Goal: Navigation & Orientation: Find specific page/section

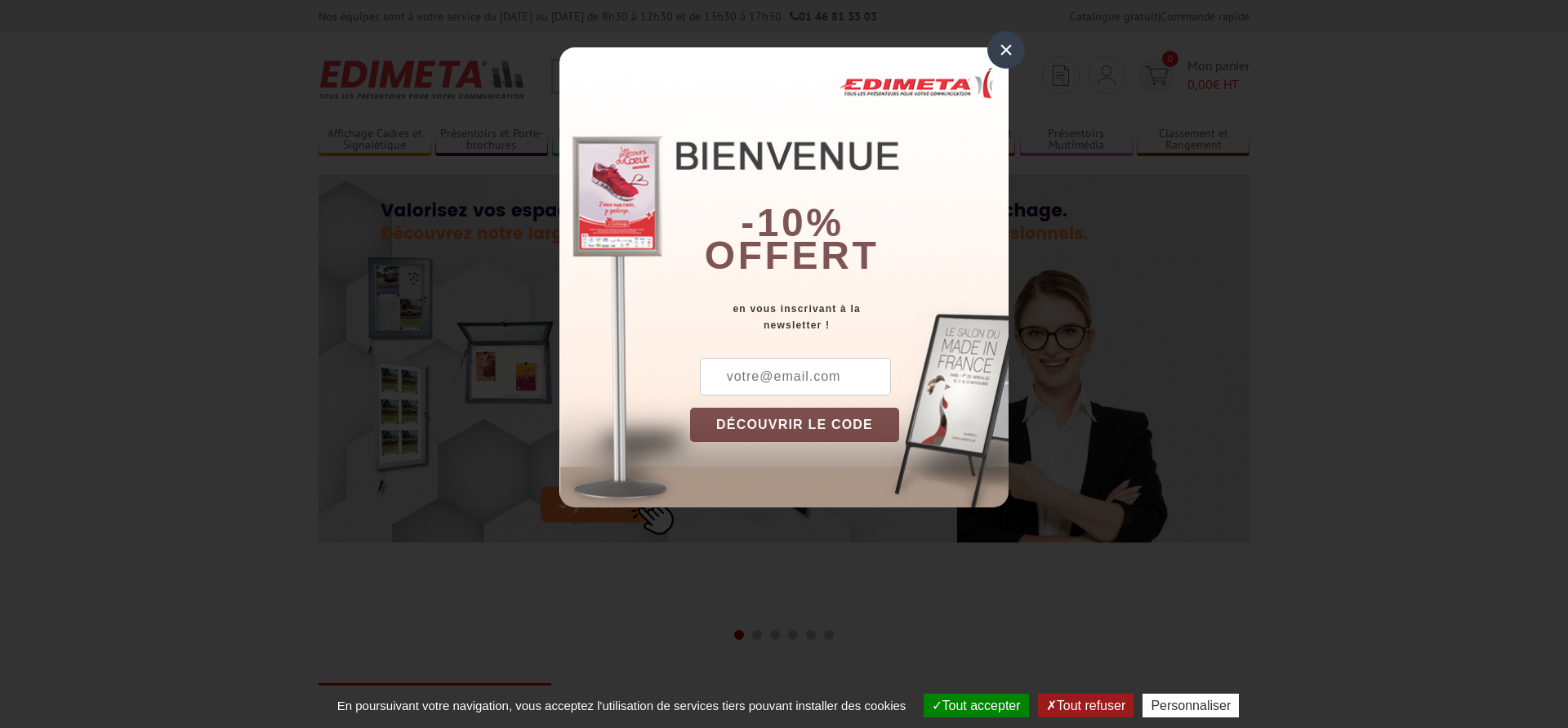
drag, startPoint x: 0, startPoint y: 0, endPoint x: 1003, endPoint y: 45, distance: 1004.0
click at [1003, 45] on div "×" at bounding box center [1007, 50] width 38 height 38
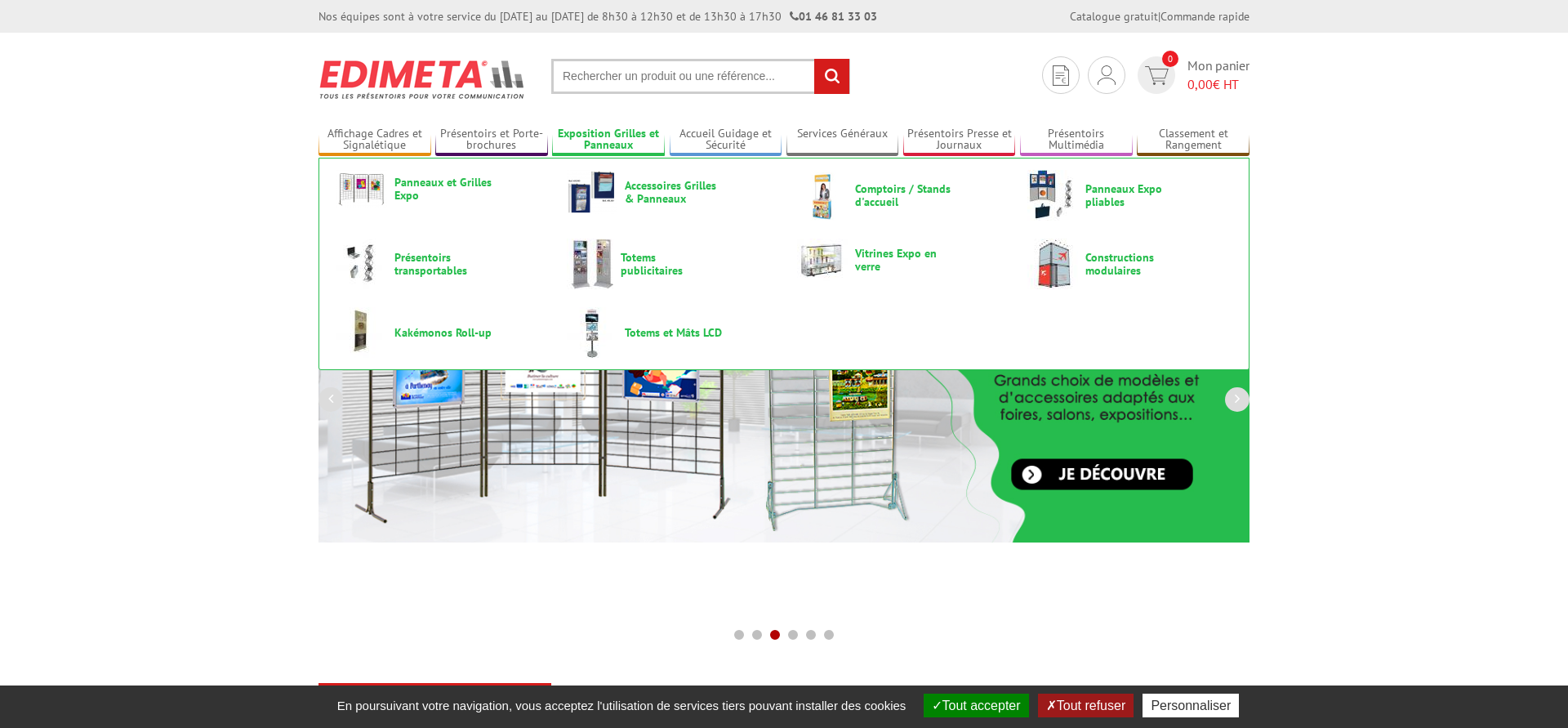
click at [592, 138] on link "Exposition Grilles et Panneaux" at bounding box center [608, 139] width 113 height 27
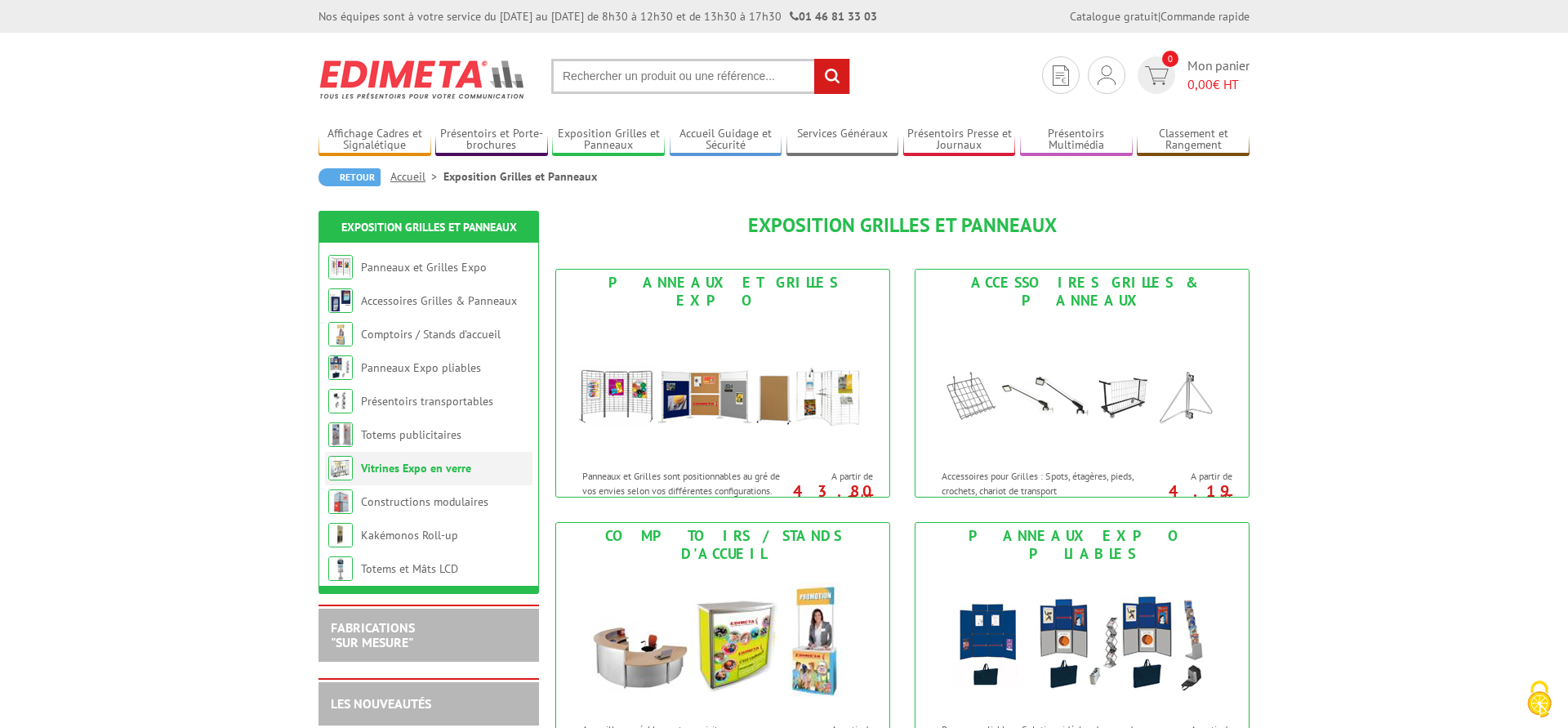
click at [399, 469] on link "Vitrines Expo en verre" at bounding box center [416, 468] width 110 height 15
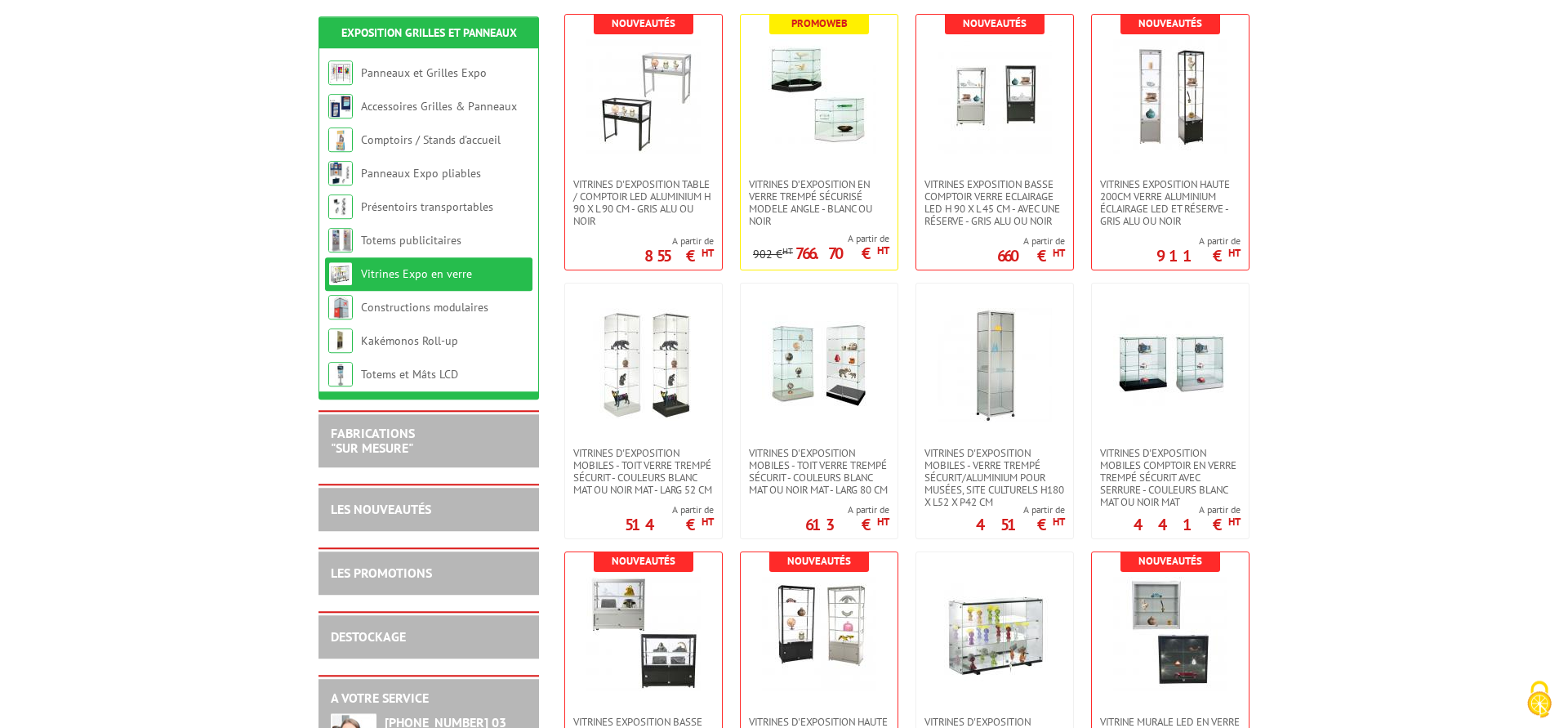
scroll to position [333, 0]
click at [656, 377] on img at bounding box center [643, 364] width 114 height 114
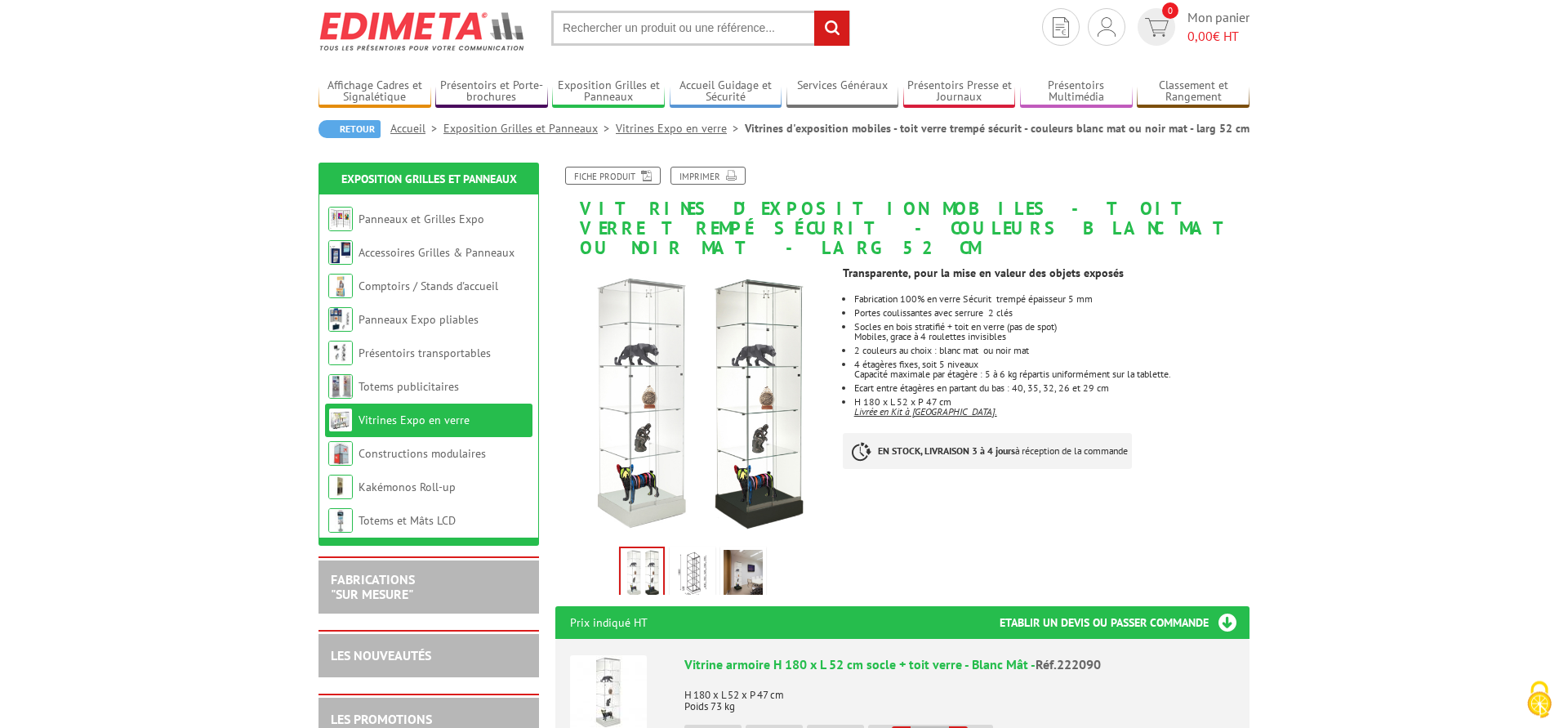
scroll to position [83, 0]
